Goal: Complete application form

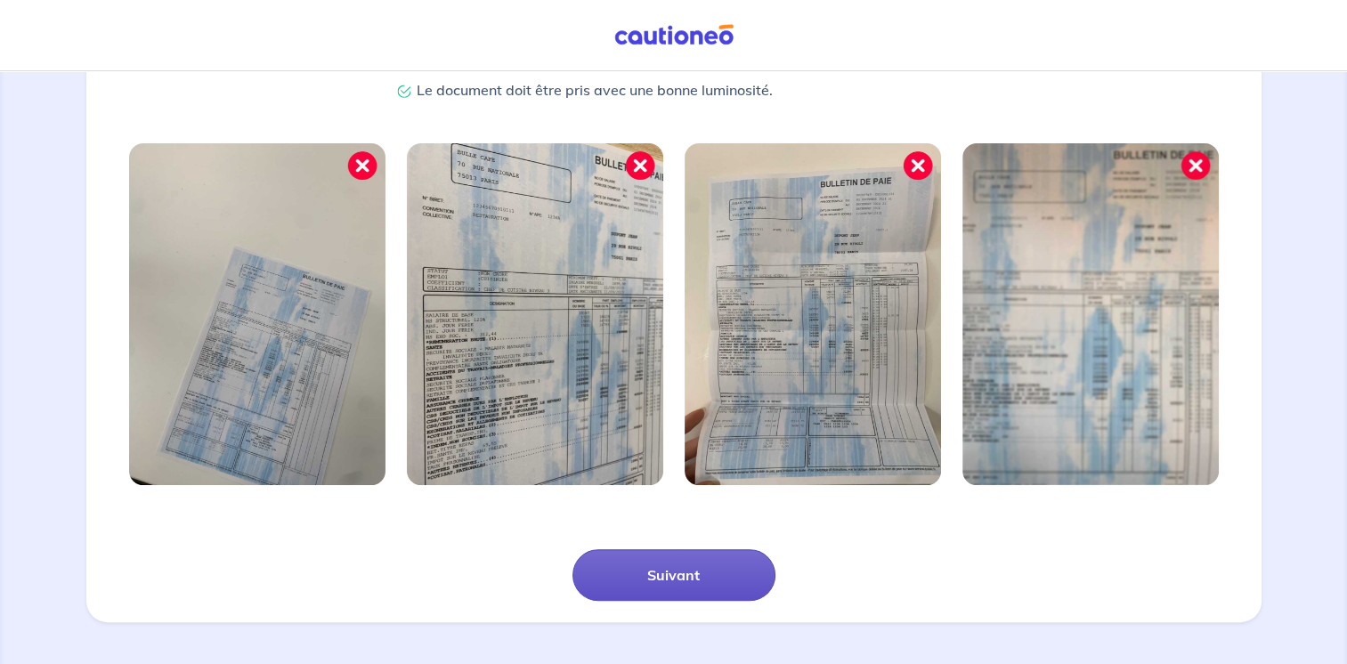
click at [680, 579] on button "Suivant" at bounding box center [673, 575] width 203 height 52
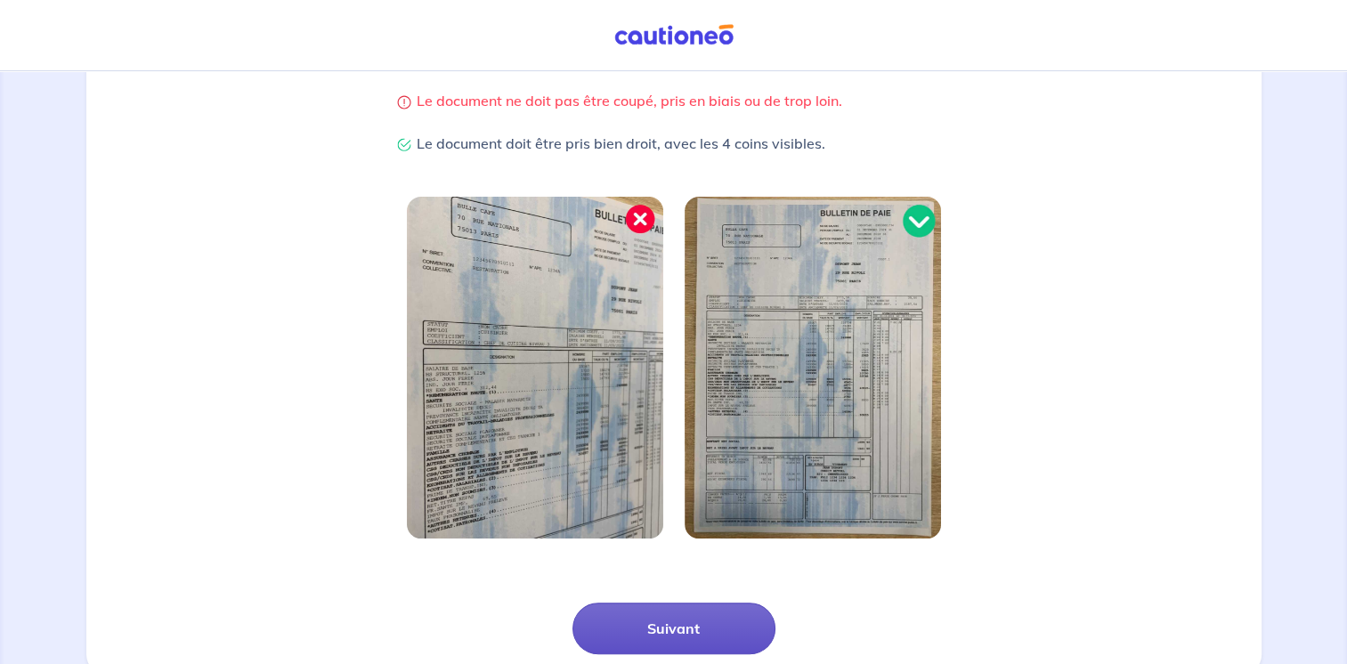
scroll to position [409, 0]
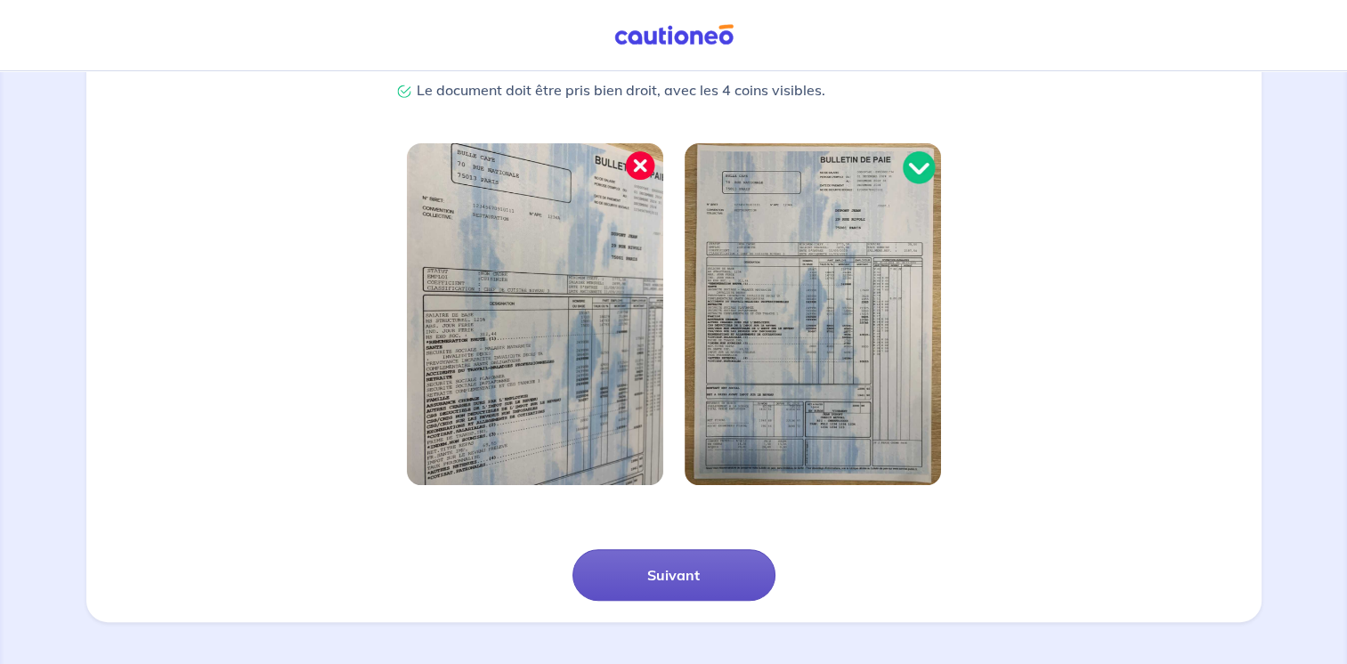
click at [680, 579] on button "Suivant" at bounding box center [673, 575] width 203 height 52
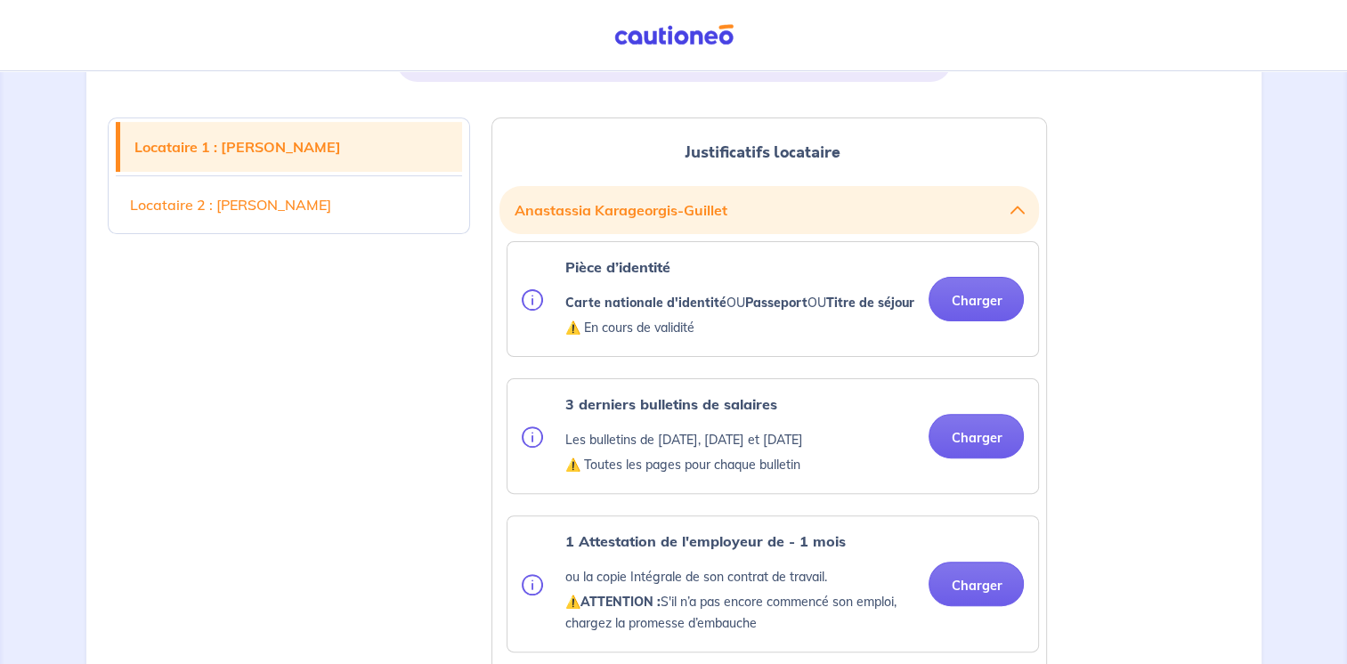
scroll to position [441, 0]
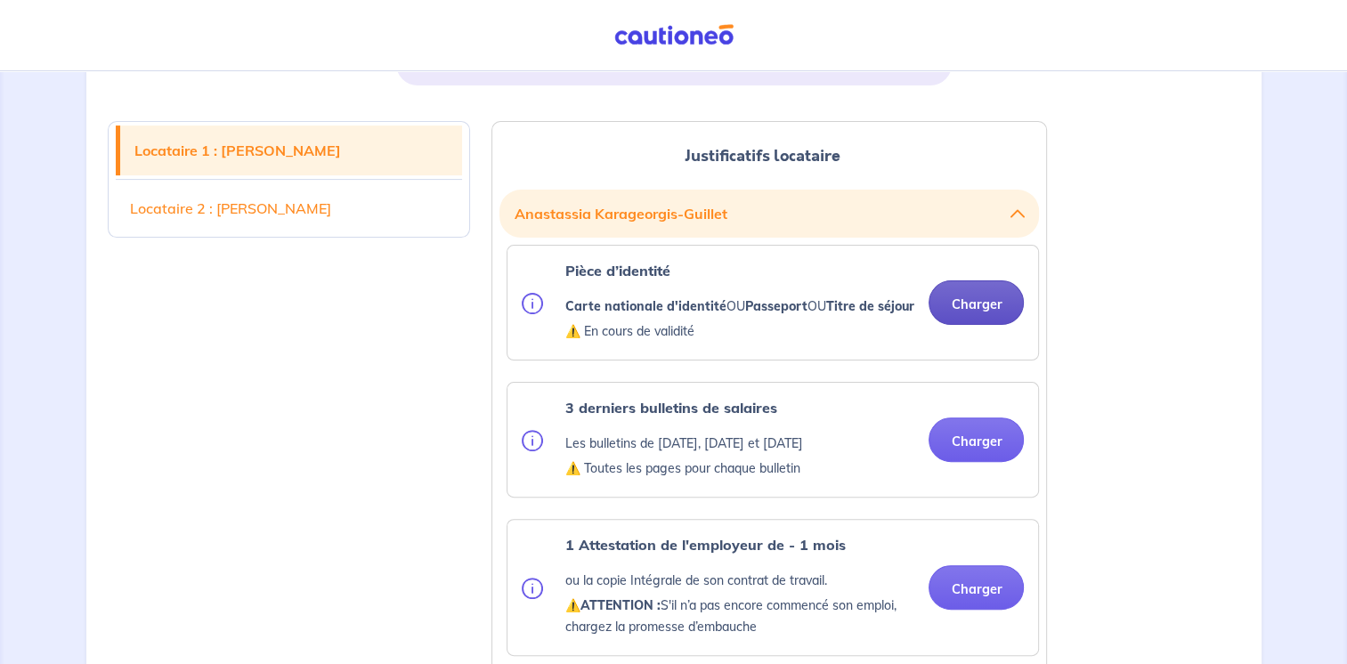
click at [967, 305] on button "Charger" at bounding box center [975, 302] width 95 height 45
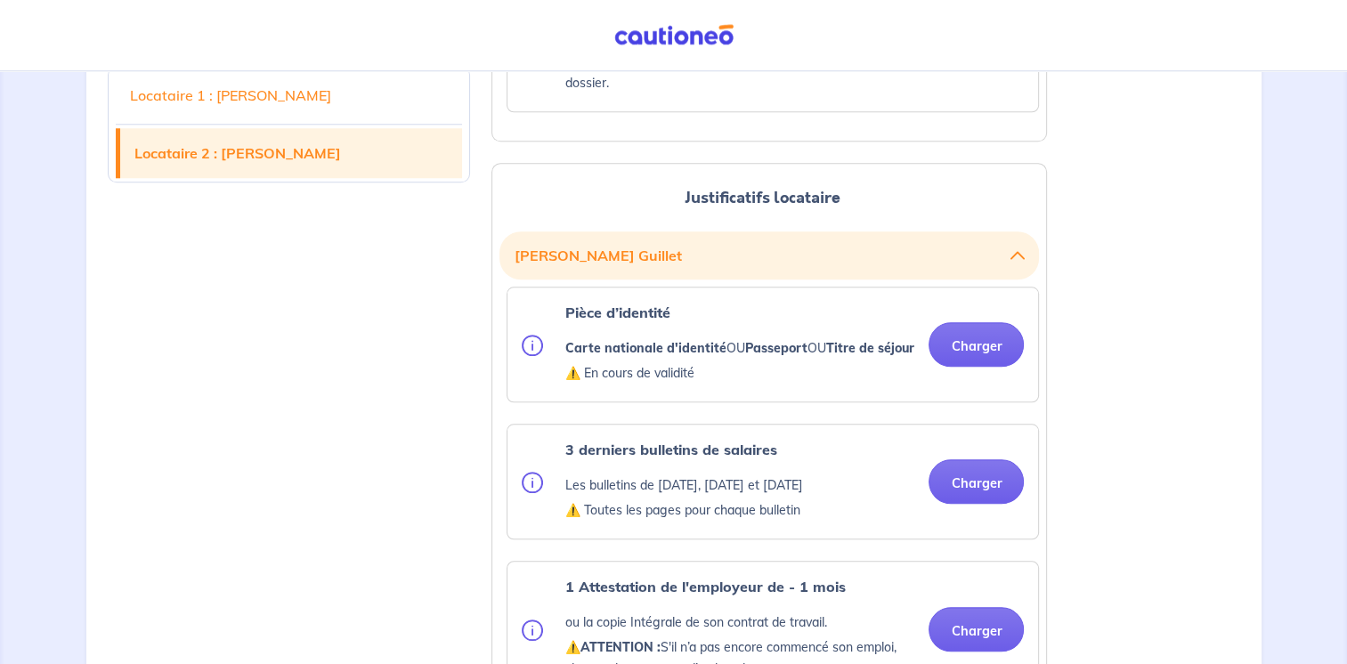
scroll to position [1716, 0]
click at [980, 366] on button "Charger" at bounding box center [975, 343] width 95 height 45
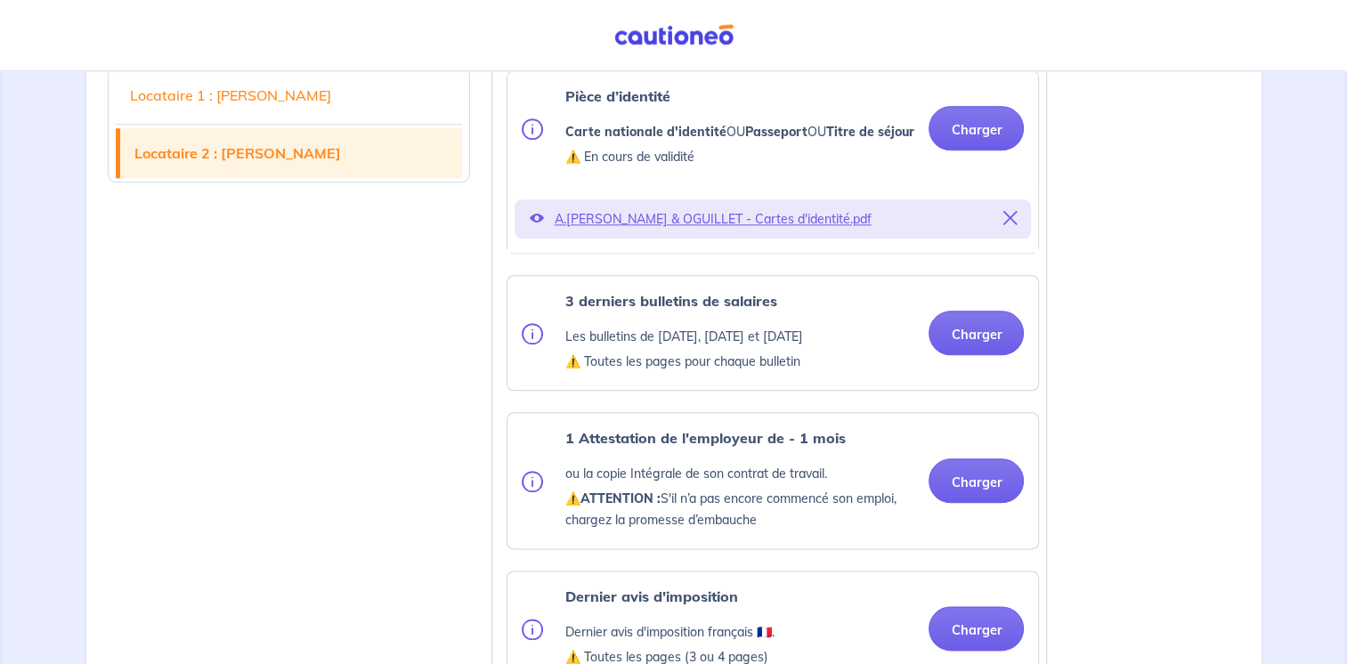
scroll to position [2001, 0]
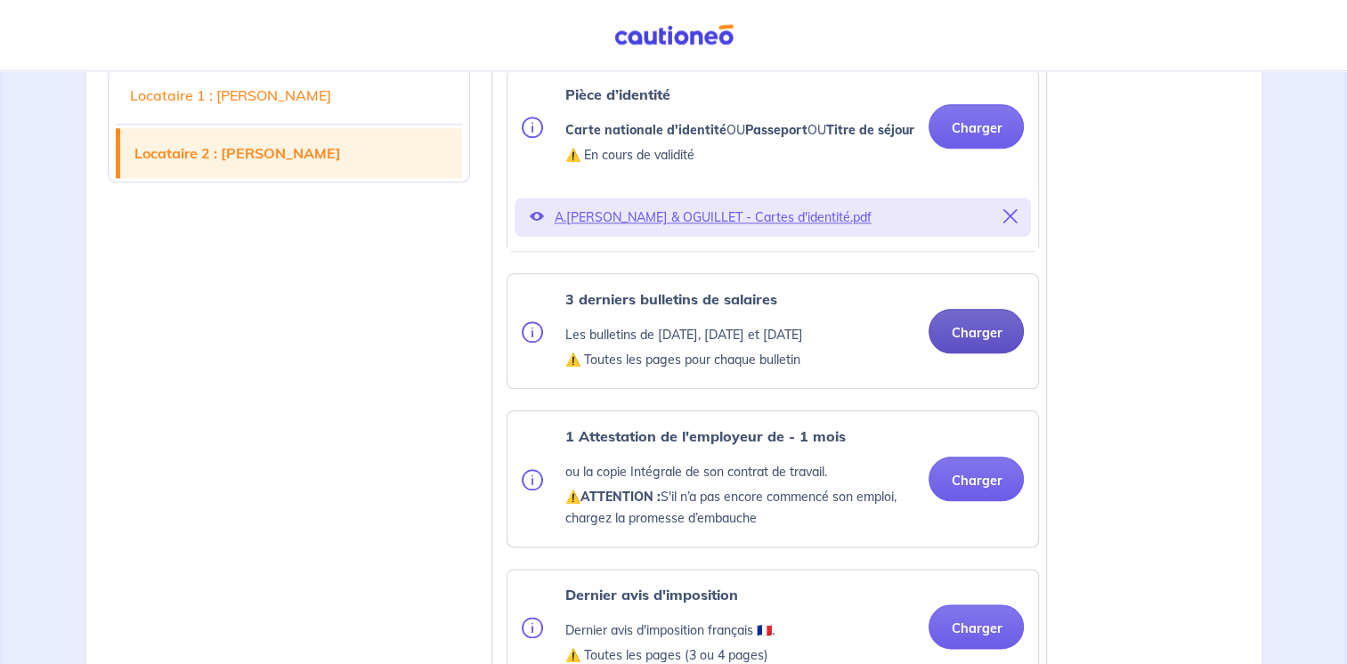
click at [1000, 353] on button "Charger" at bounding box center [975, 331] width 95 height 45
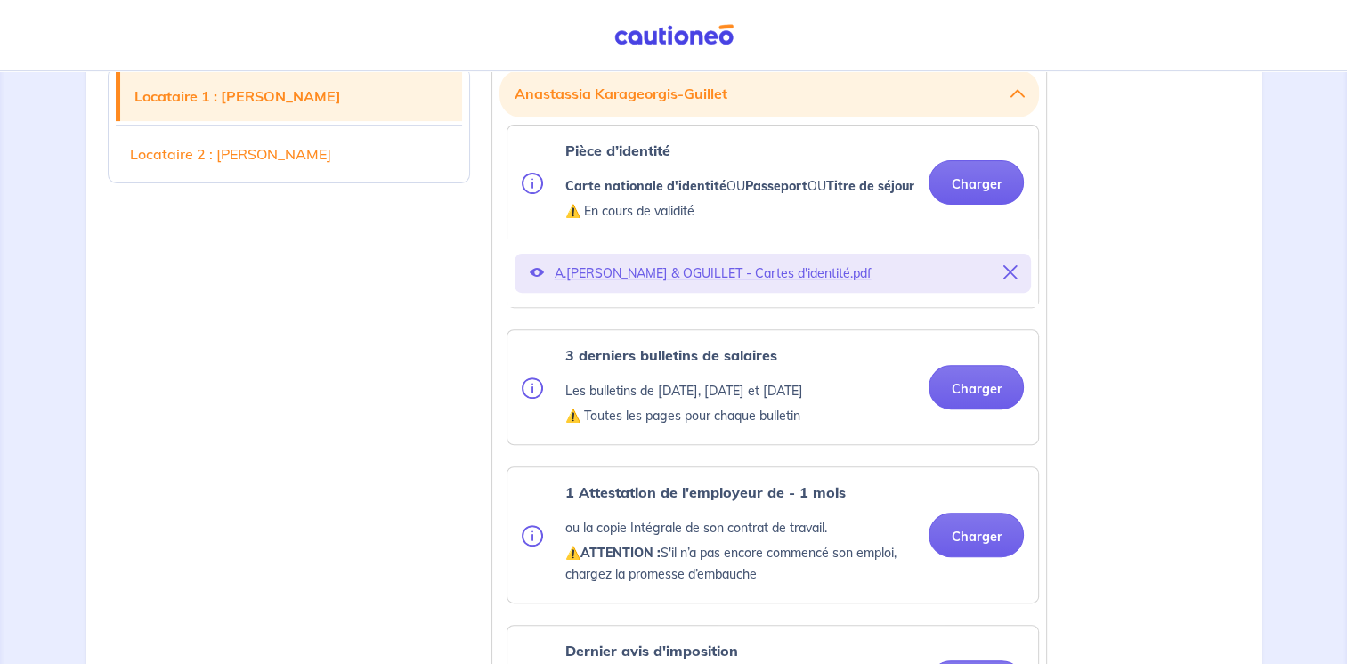
scroll to position [558, 0]
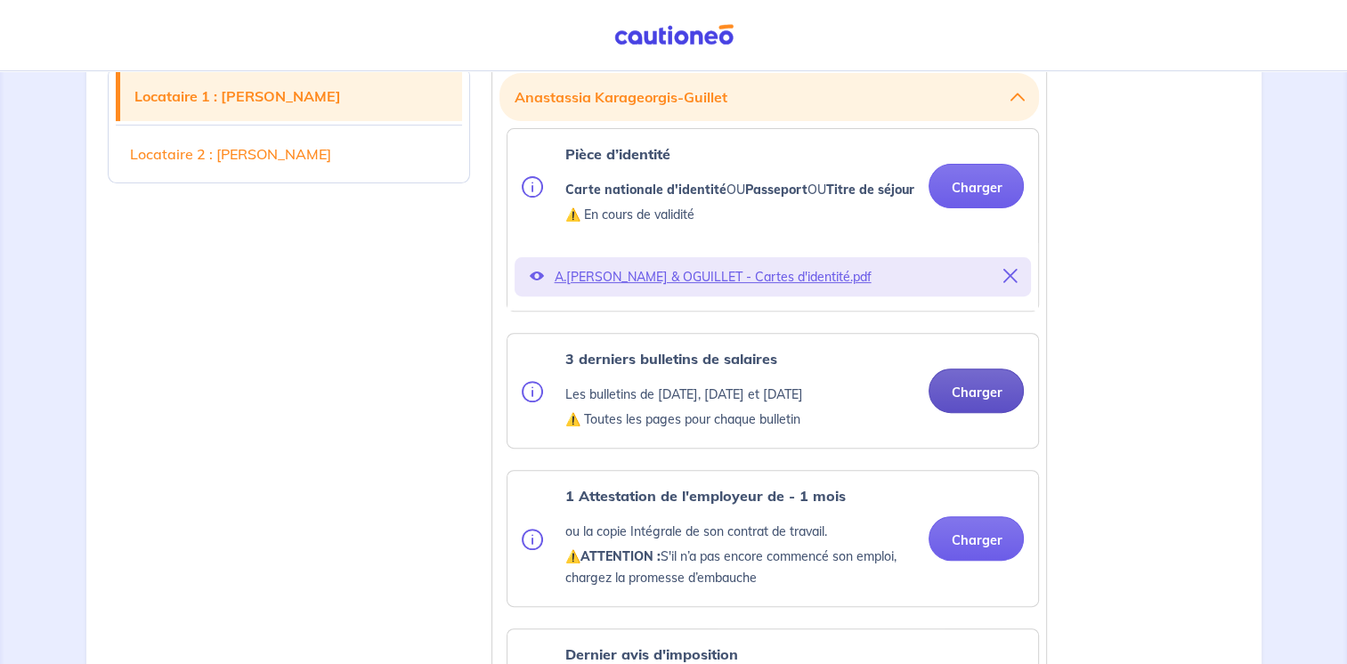
click at [970, 413] on button "Charger" at bounding box center [975, 391] width 95 height 45
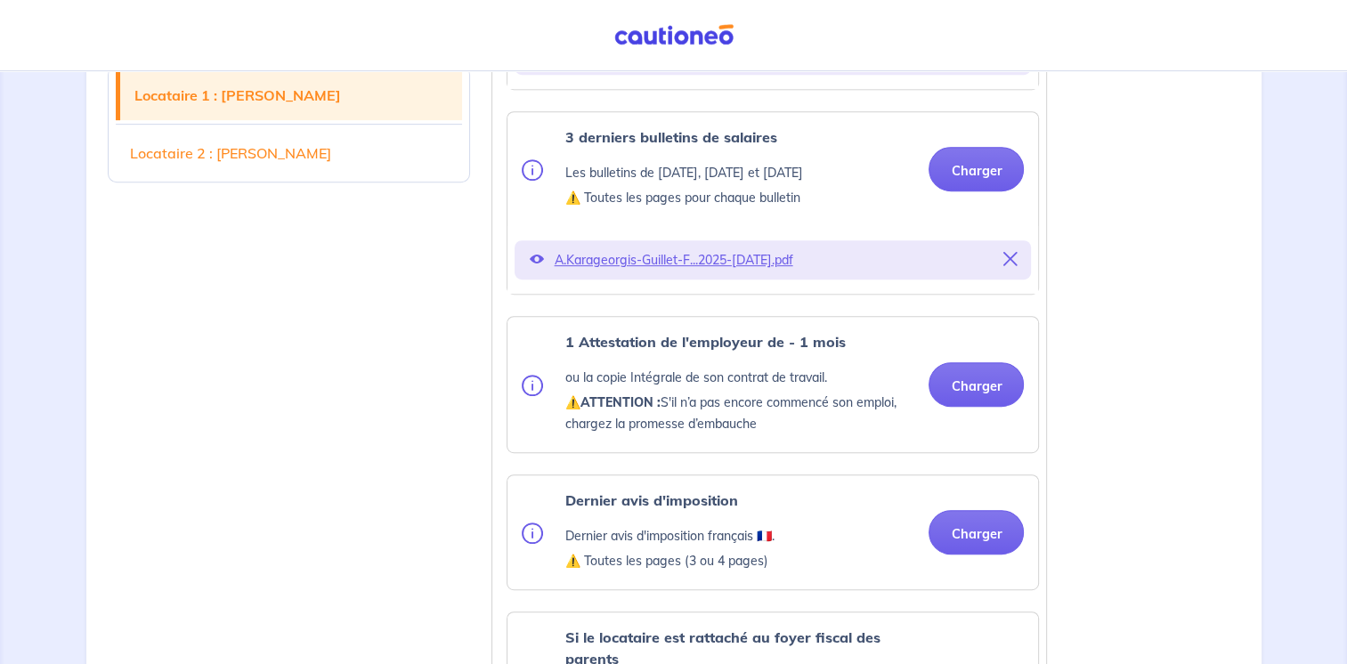
scroll to position [783, 0]
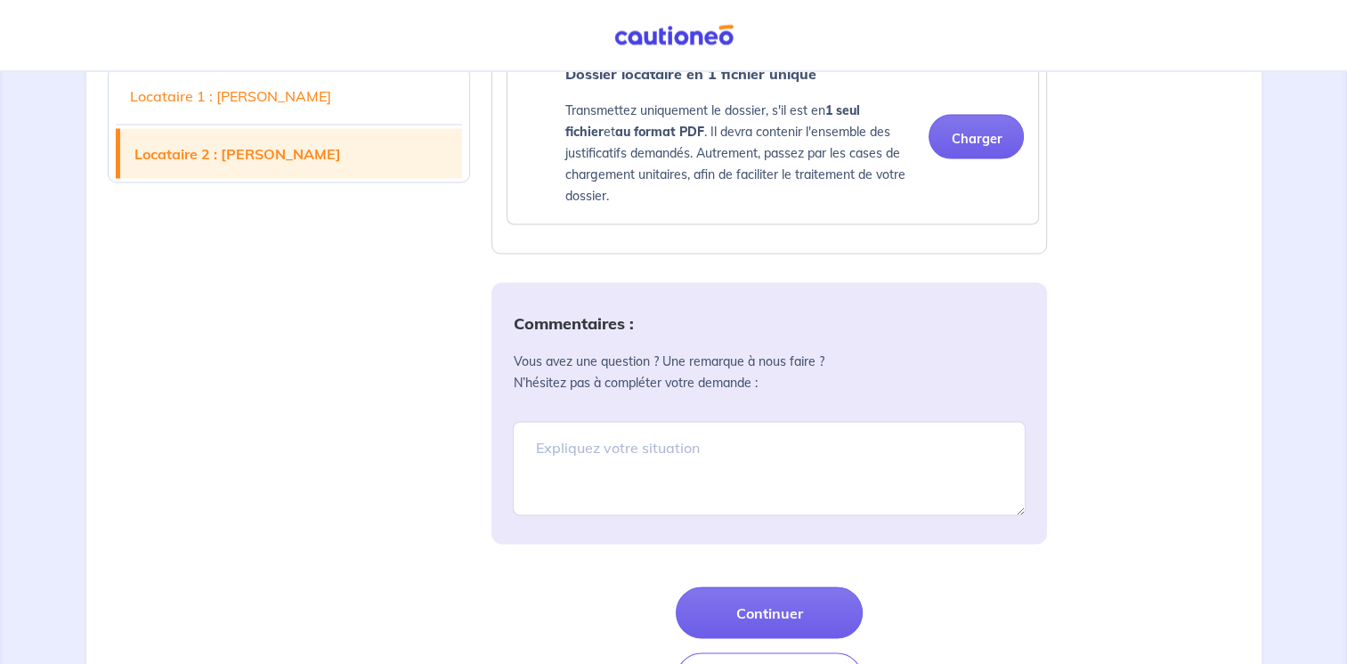
scroll to position [3283, 0]
click at [687, 479] on textarea at bounding box center [769, 467] width 513 height 94
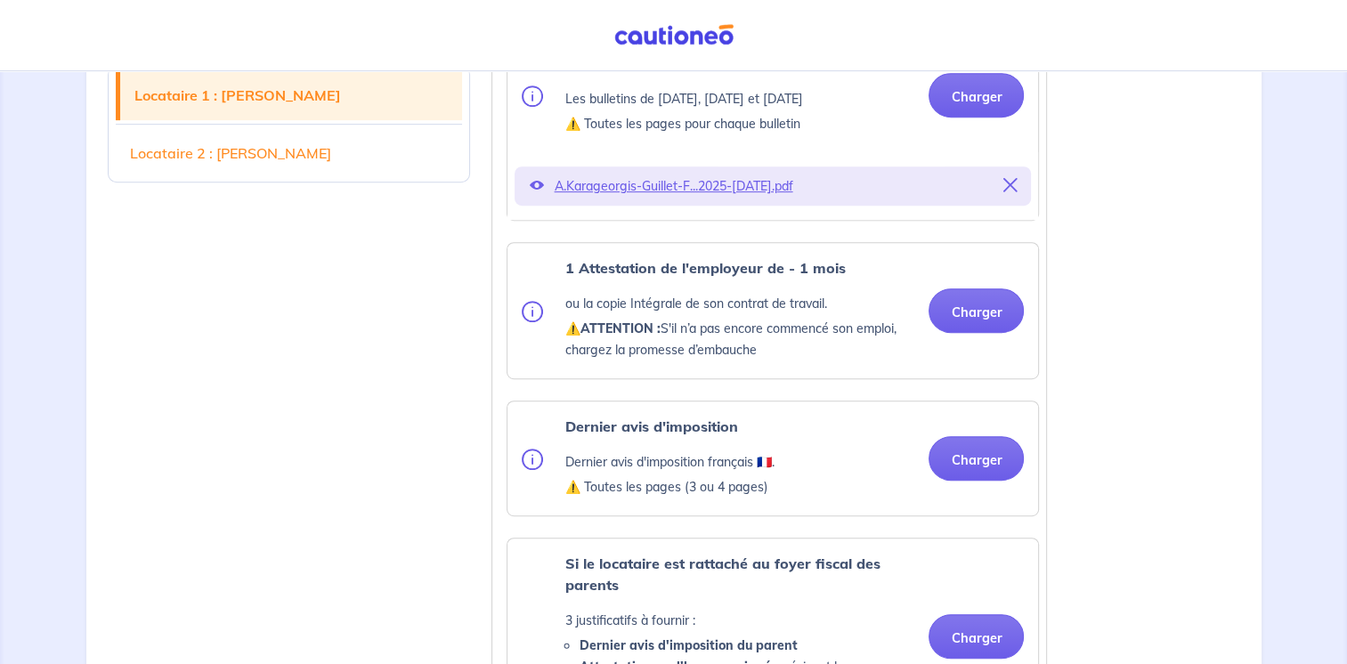
scroll to position [851, 0]
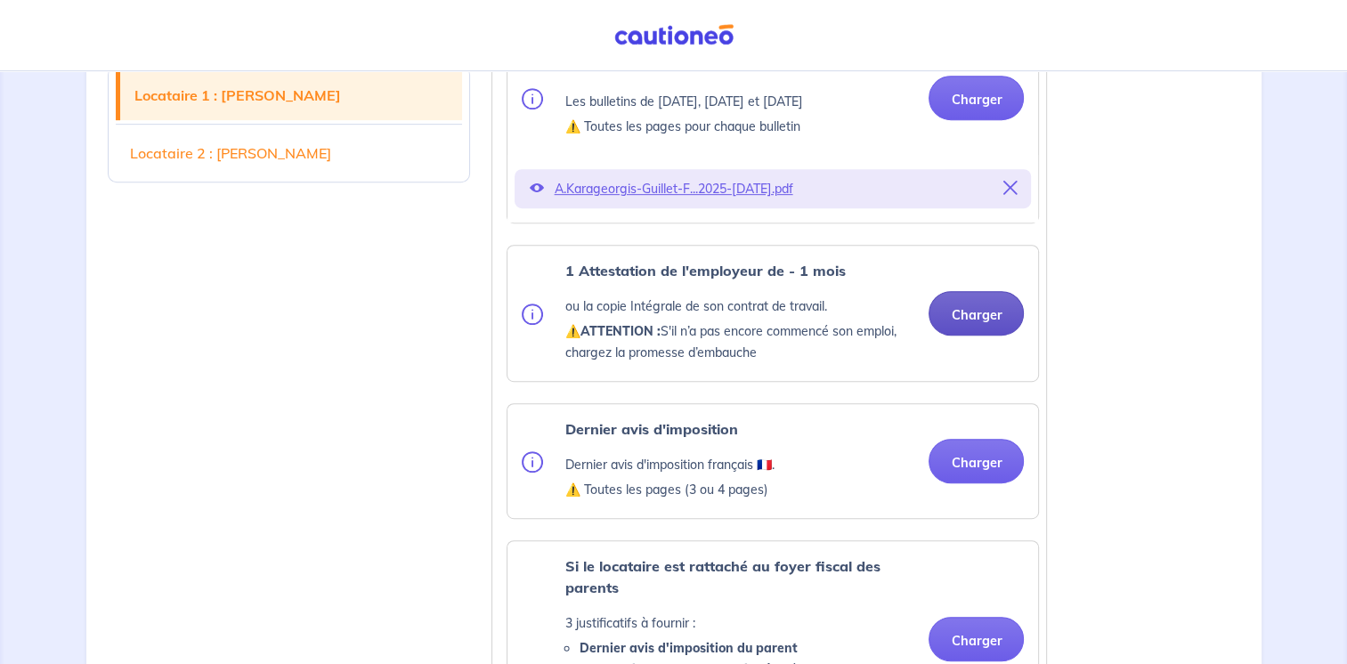
click at [968, 329] on button "Charger" at bounding box center [975, 313] width 95 height 45
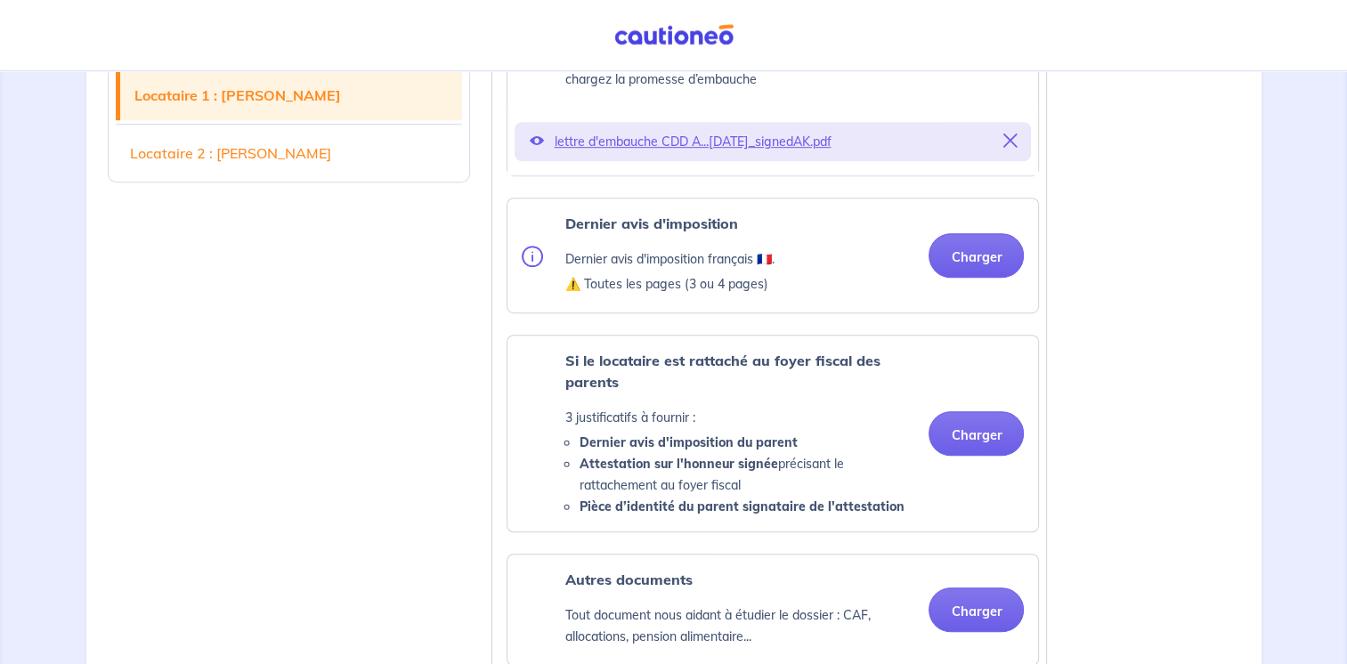
scroll to position [1123, 0]
click at [981, 272] on button "Charger" at bounding box center [975, 256] width 95 height 45
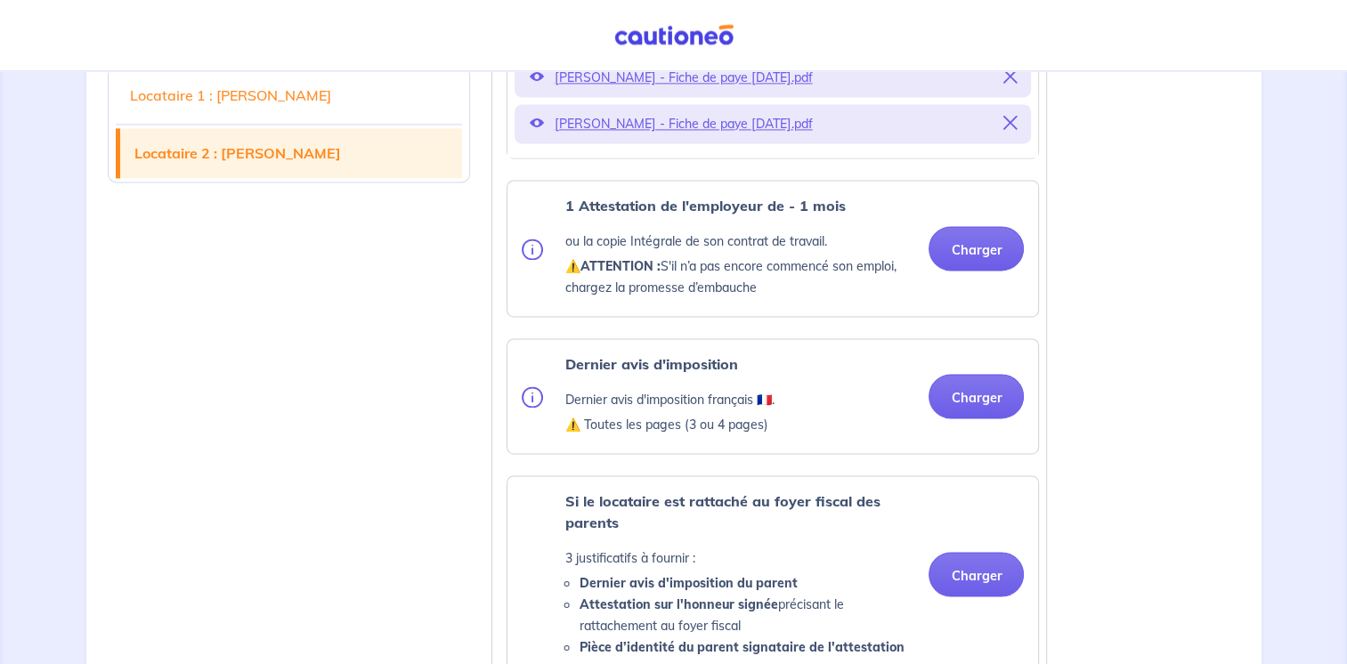
scroll to position [2596, 0]
click at [960, 417] on button "Charger" at bounding box center [975, 395] width 95 height 45
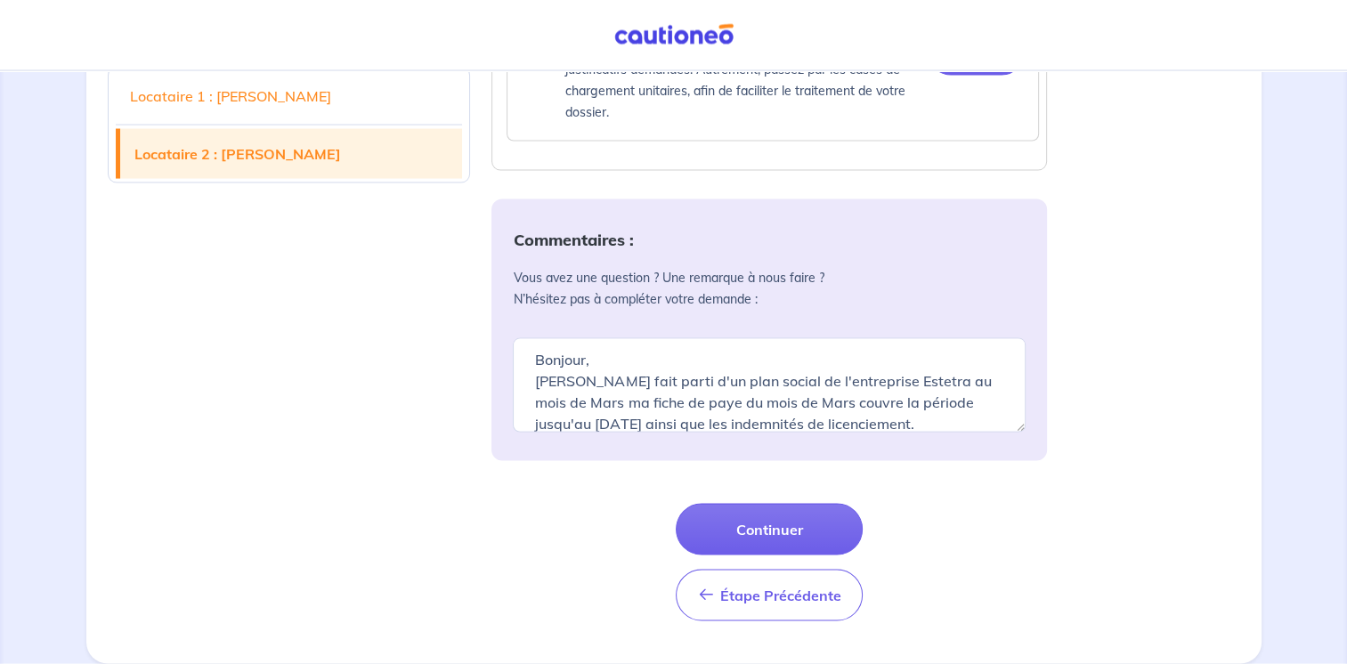
scroll to position [3536, 0]
click at [916, 429] on textarea "Bonjour, [PERSON_NAME] fait parti d'un plan social de l'entreprise Estetra au m…" at bounding box center [769, 385] width 513 height 94
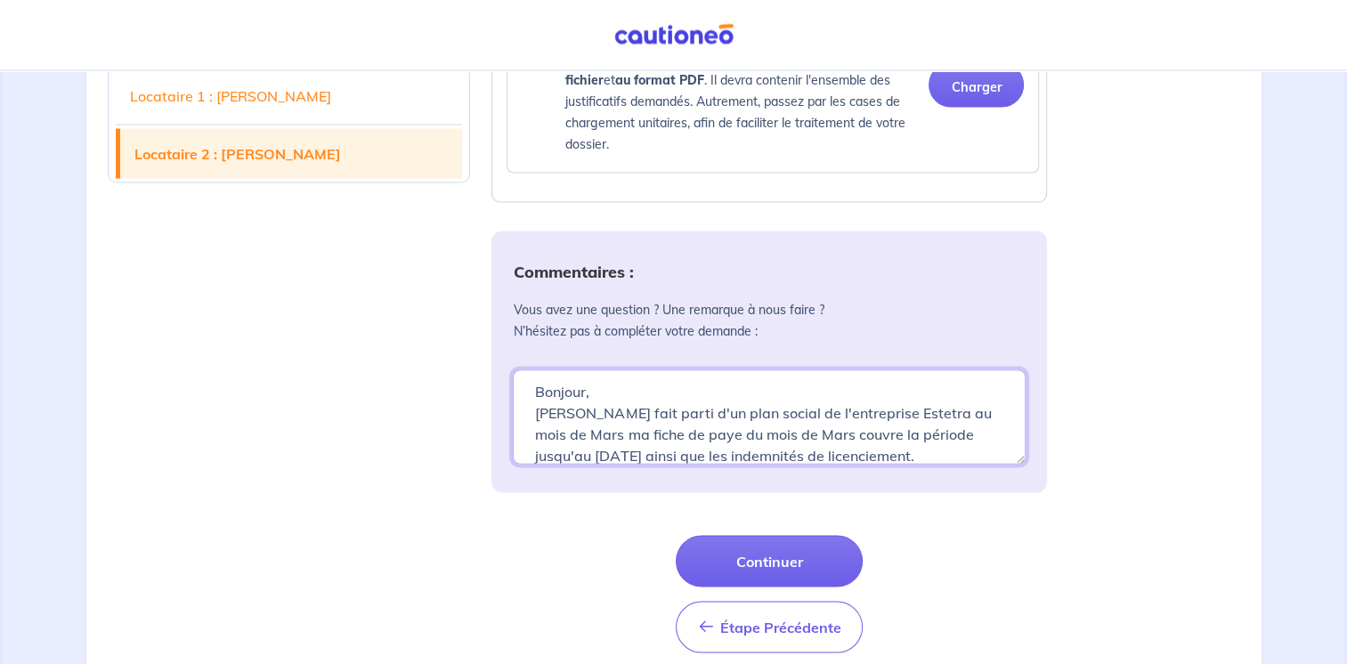
click at [610, 435] on textarea "Bonjour, [PERSON_NAME] fait parti d'un plan social de l'entreprise Estetra au m…" at bounding box center [769, 417] width 513 height 94
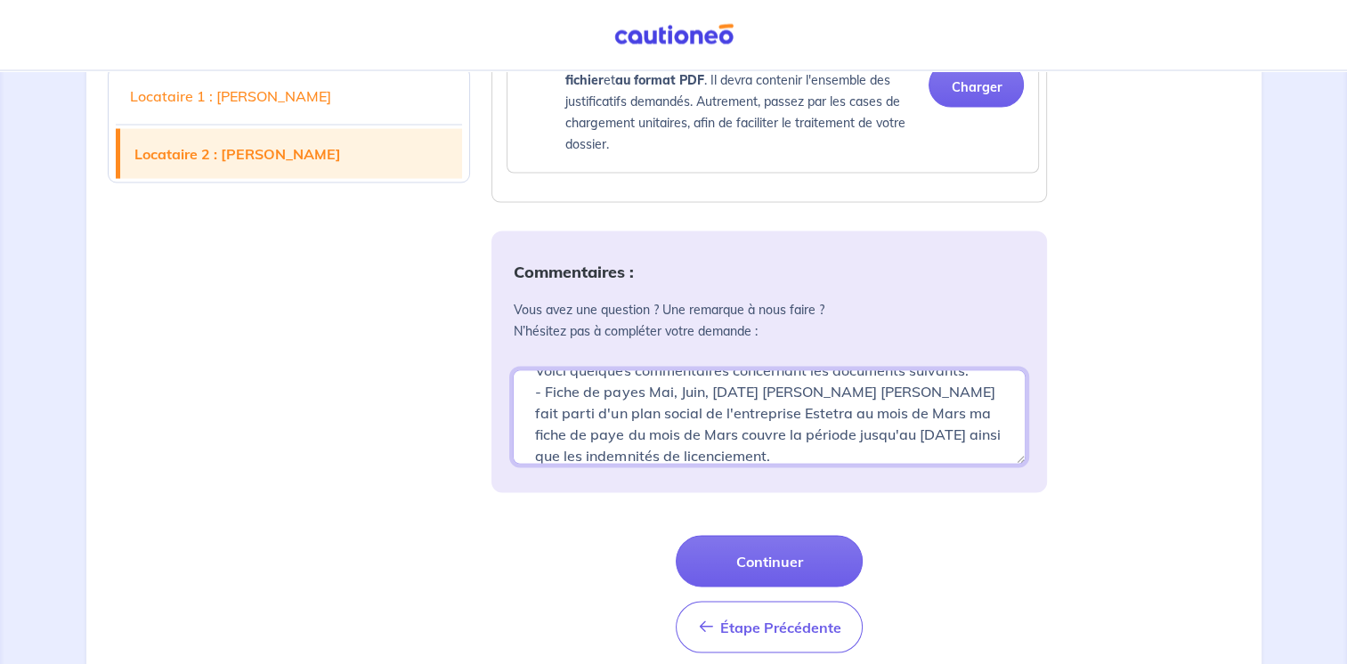
scroll to position [58, 0]
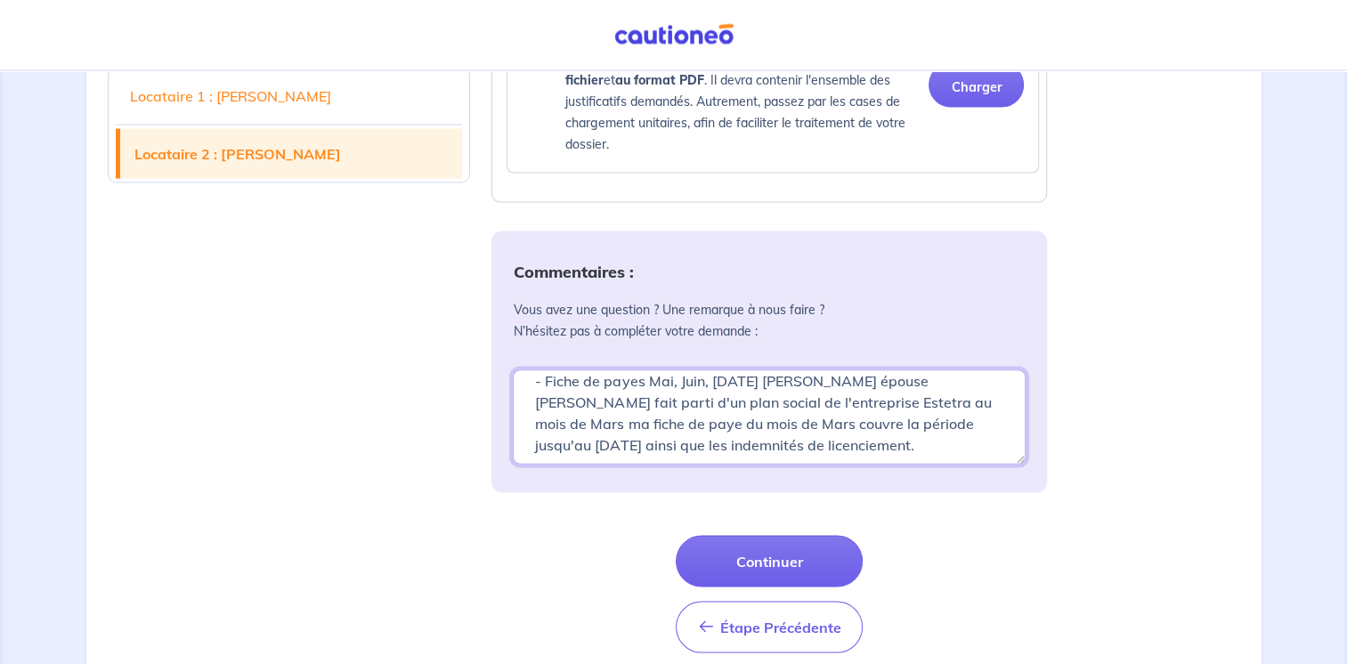
click at [636, 440] on textarea "Bonjour, Voici quelques commentaires concernant les documents suivants: - Fiche…" at bounding box center [769, 417] width 513 height 94
click at [646, 465] on textarea "Bonjour, Voici quelques commentaires concernant les documents suivants: - Fiche…" at bounding box center [769, 417] width 513 height 94
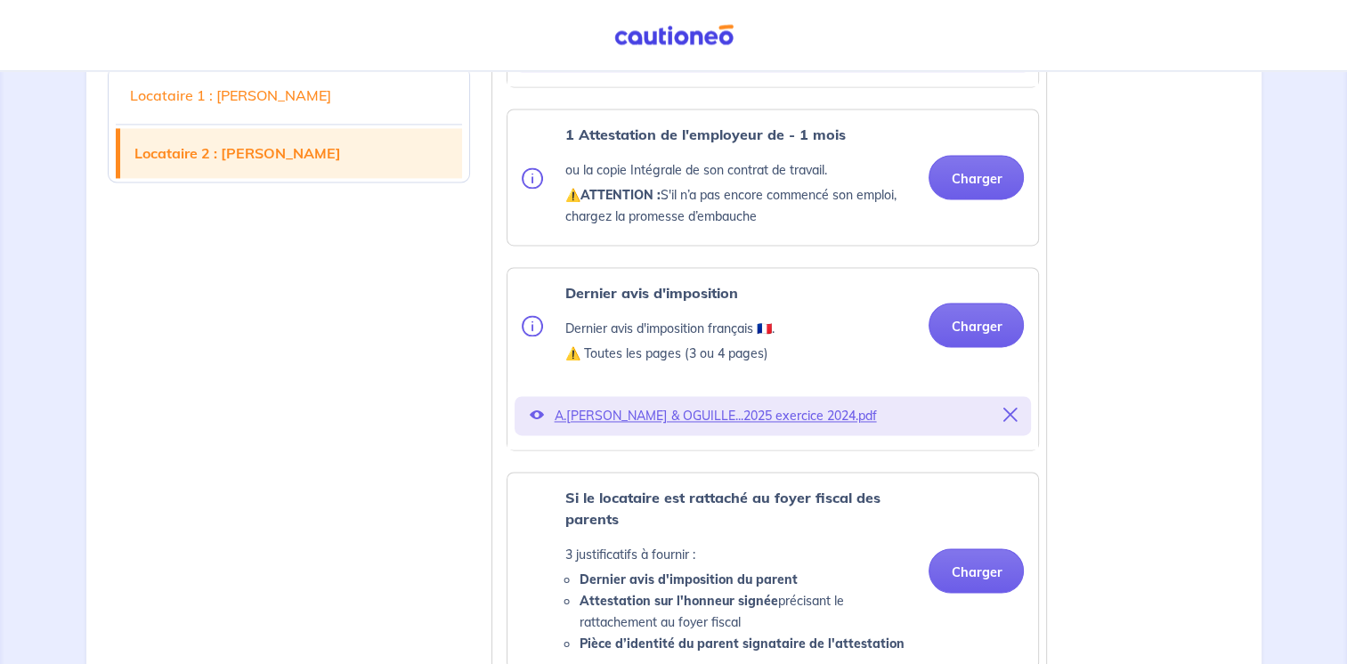
scroll to position [2612, 0]
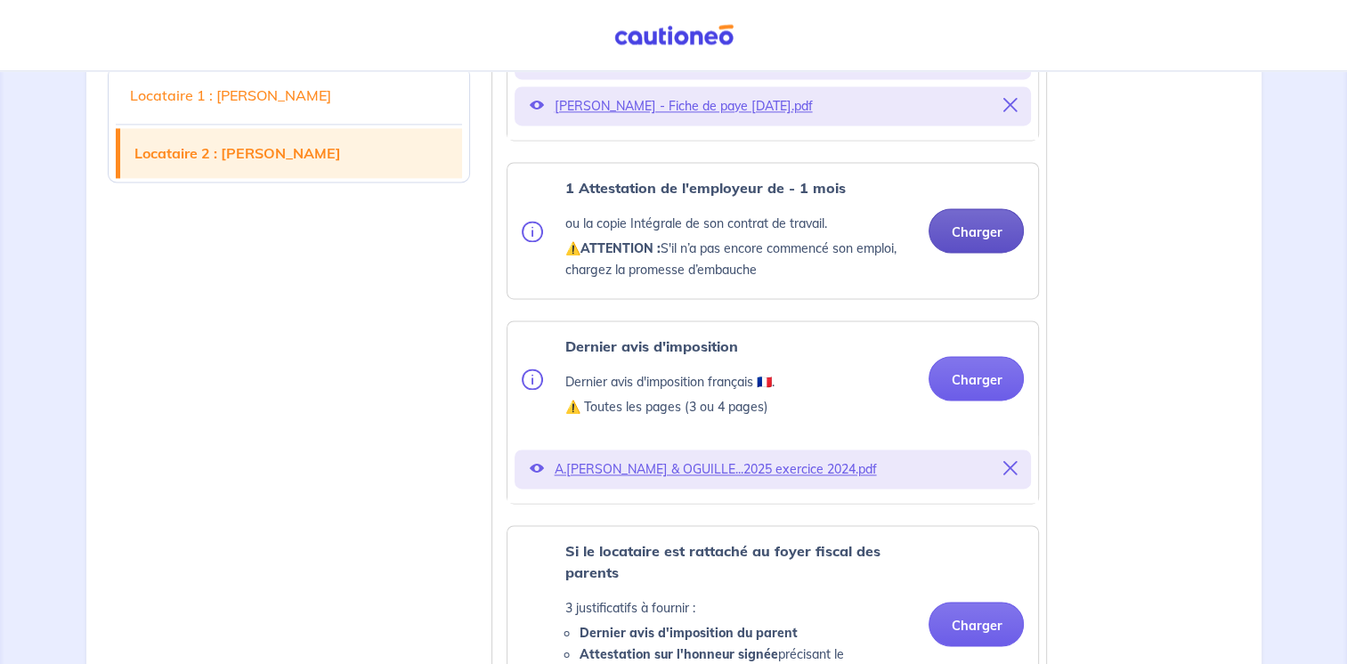
click at [1012, 253] on button "Charger" at bounding box center [975, 230] width 95 height 45
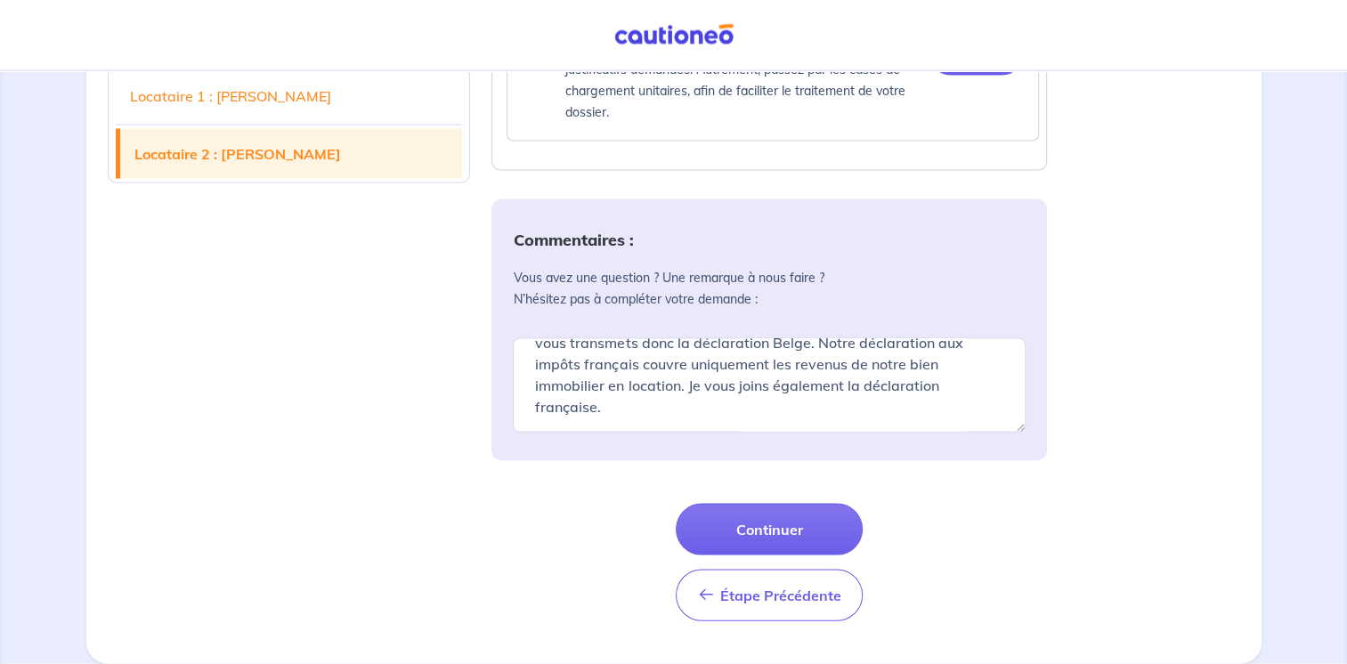
scroll to position [3638, 0]
click at [751, 421] on textarea "Bonjour, Voici quelques commentaires concernant les documents suivants: - Fiche…" at bounding box center [769, 385] width 513 height 94
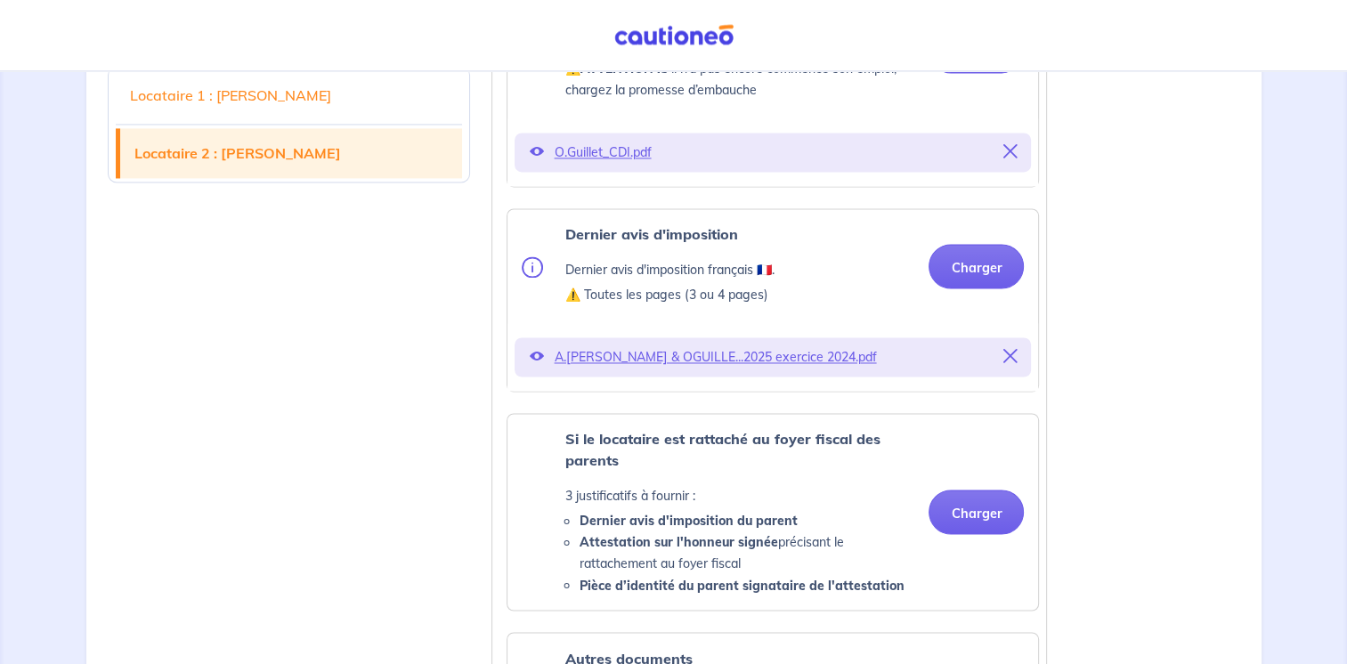
scroll to position [2791, 0]
click at [983, 289] on button "Charger" at bounding box center [975, 267] width 95 height 45
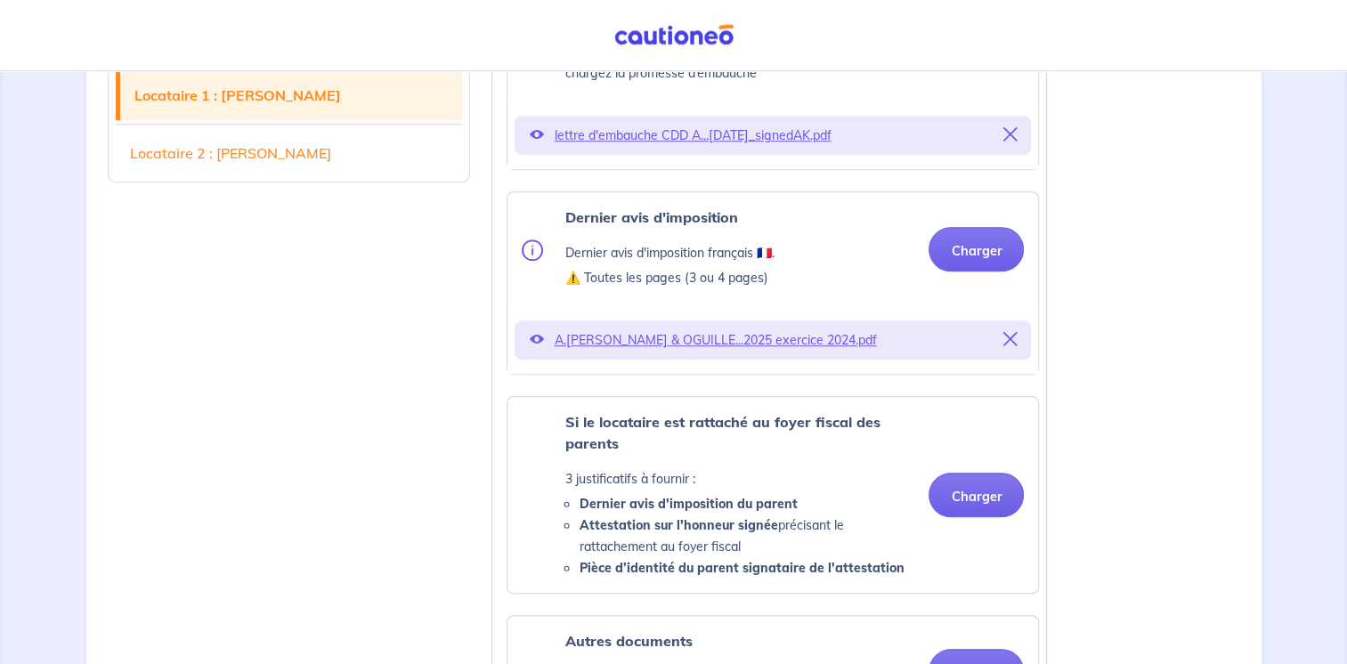
scroll to position [1130, 0]
click at [949, 271] on button "Charger" at bounding box center [975, 250] width 95 height 45
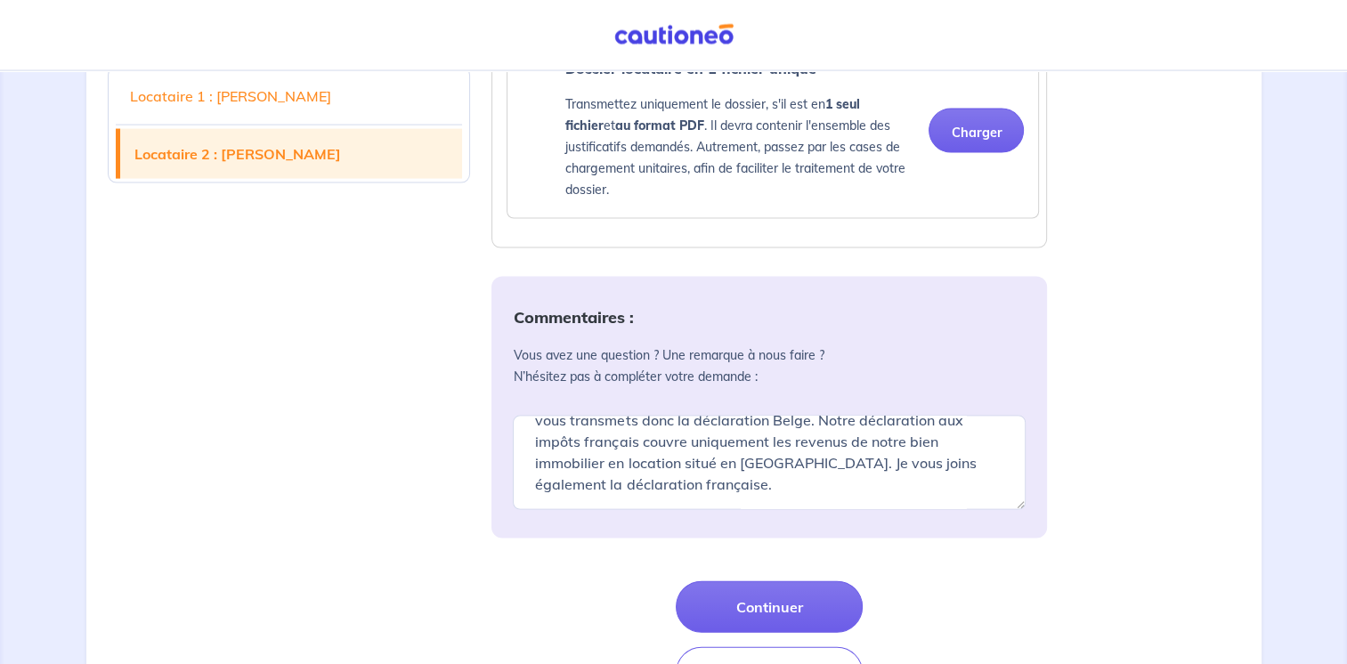
scroll to position [3656, 0]
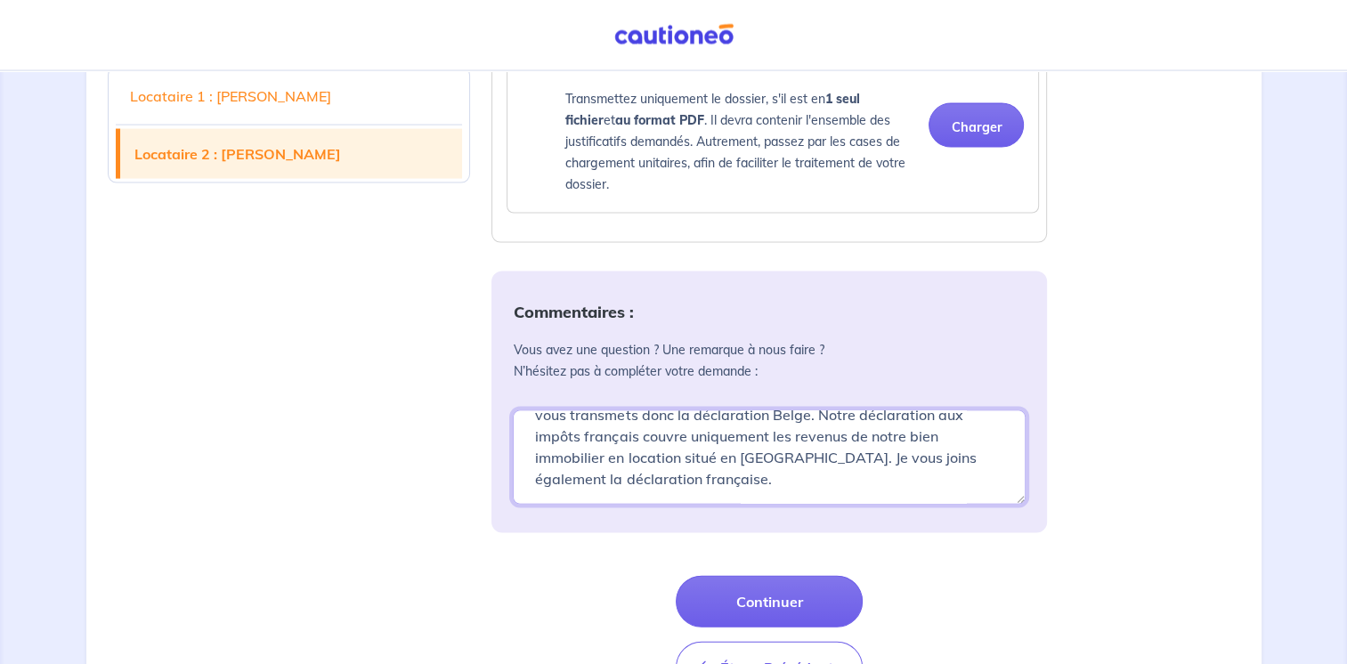
click at [822, 505] on textarea "Bonjour, Voici quelques commentaires concernant les documents suivants: - Fiche…" at bounding box center [769, 457] width 513 height 94
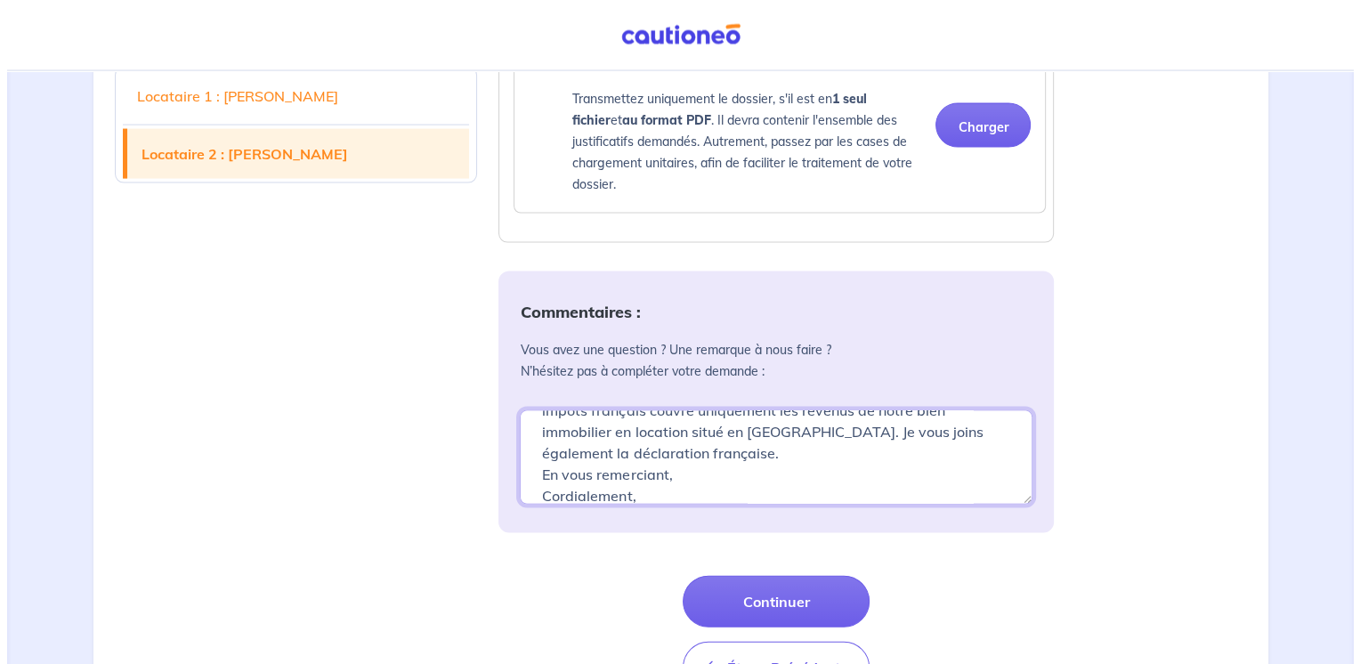
scroll to position [282, 0]
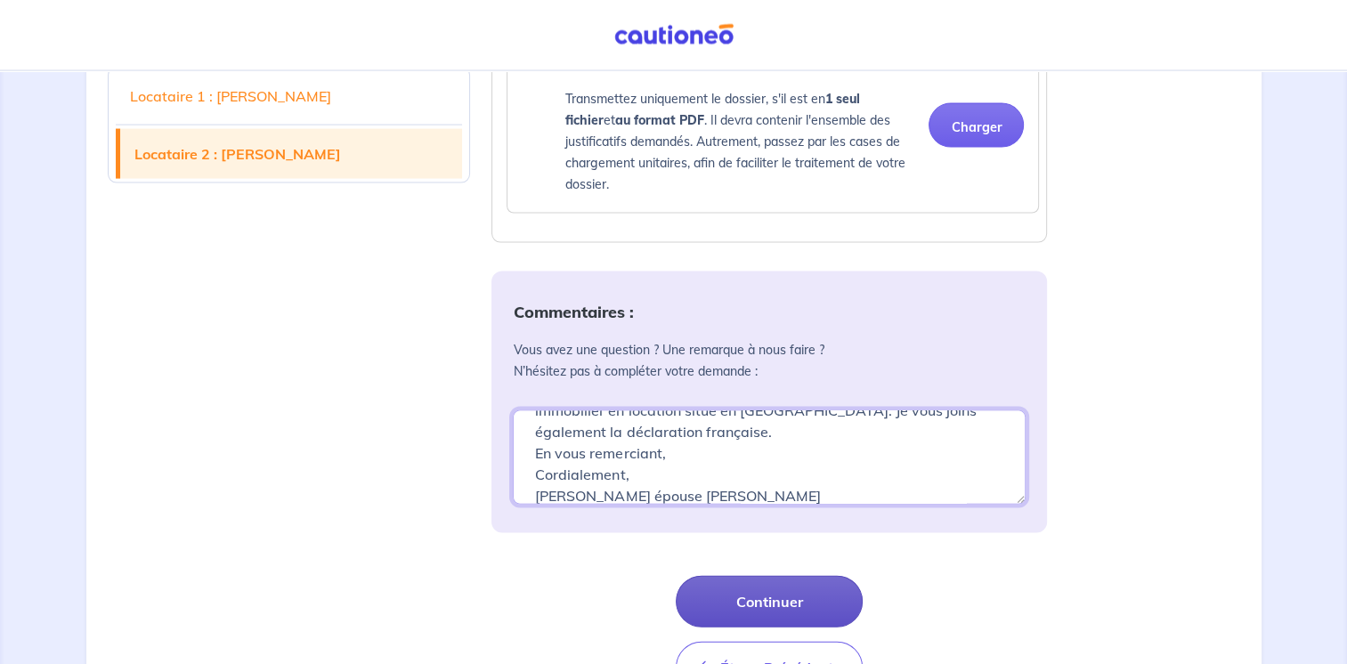
type textarea "Bonjour, Voici quelques commentaires concernant les documents suivants: - Fiche…"
click at [786, 624] on button "Continuer" at bounding box center [769, 602] width 187 height 52
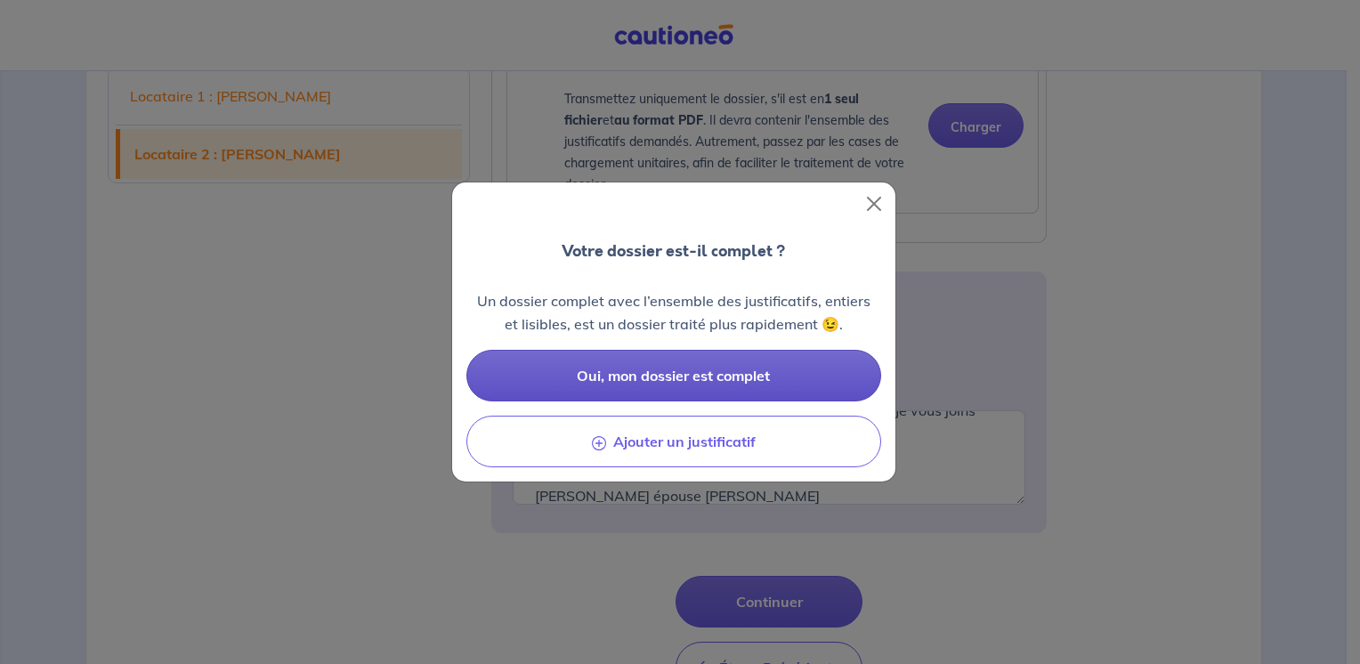
click at [744, 364] on button "Oui, mon dossier est complet" at bounding box center [673, 376] width 415 height 52
